Goal: Check status: Check status

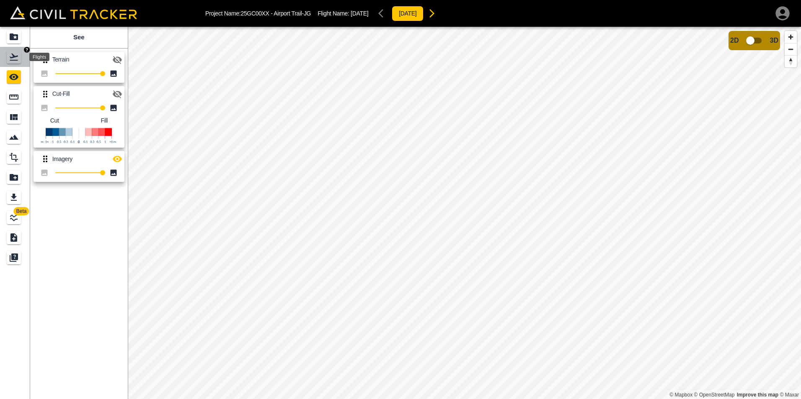
click at [16, 58] on icon "Flights" at bounding box center [14, 57] width 10 height 10
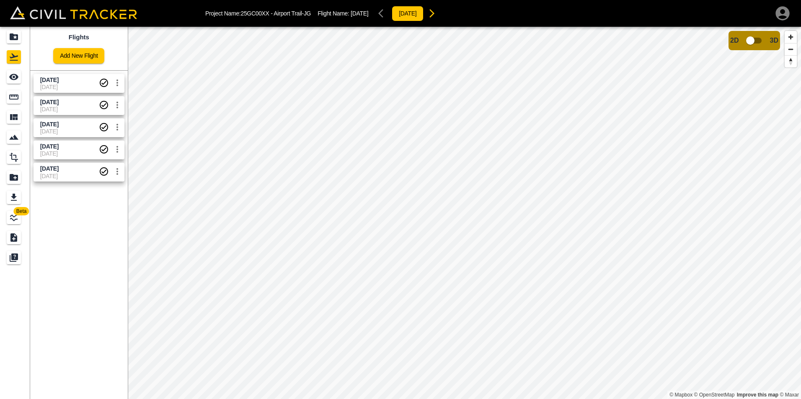
click at [78, 174] on span "[DATE]" at bounding box center [69, 176] width 59 height 7
click at [72, 82] on span "[DATE]" at bounding box center [69, 80] width 59 height 8
click at [67, 178] on span "[DATE]" at bounding box center [69, 176] width 59 height 7
click at [67, 90] on span "[DATE]" at bounding box center [69, 87] width 59 height 7
click at [59, 170] on span "[DATE]" at bounding box center [49, 168] width 18 height 7
